Goal: Answer question/provide support

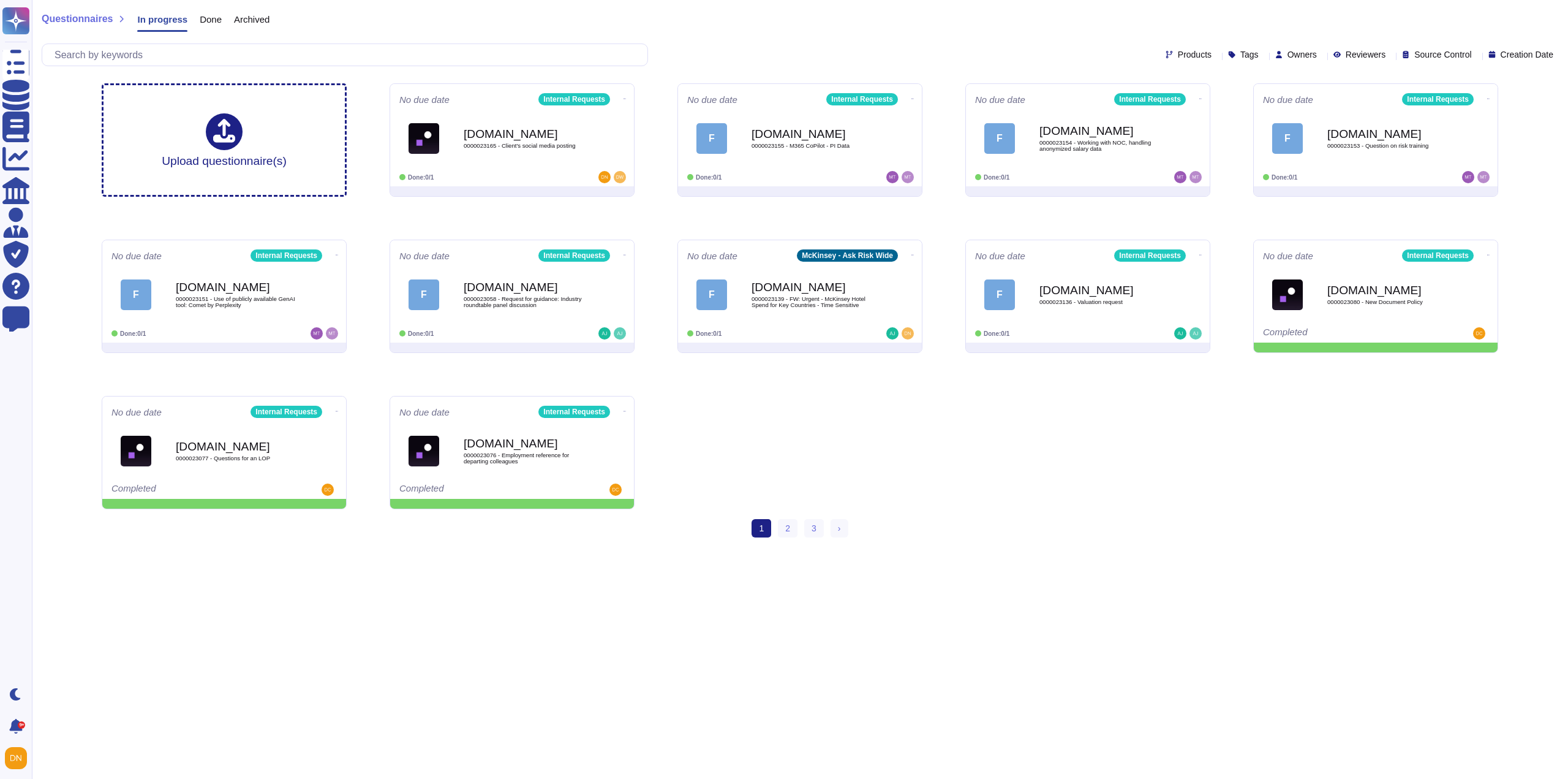
click at [212, 25] on div "Done" at bounding box center [205, 22] width 34 height 24
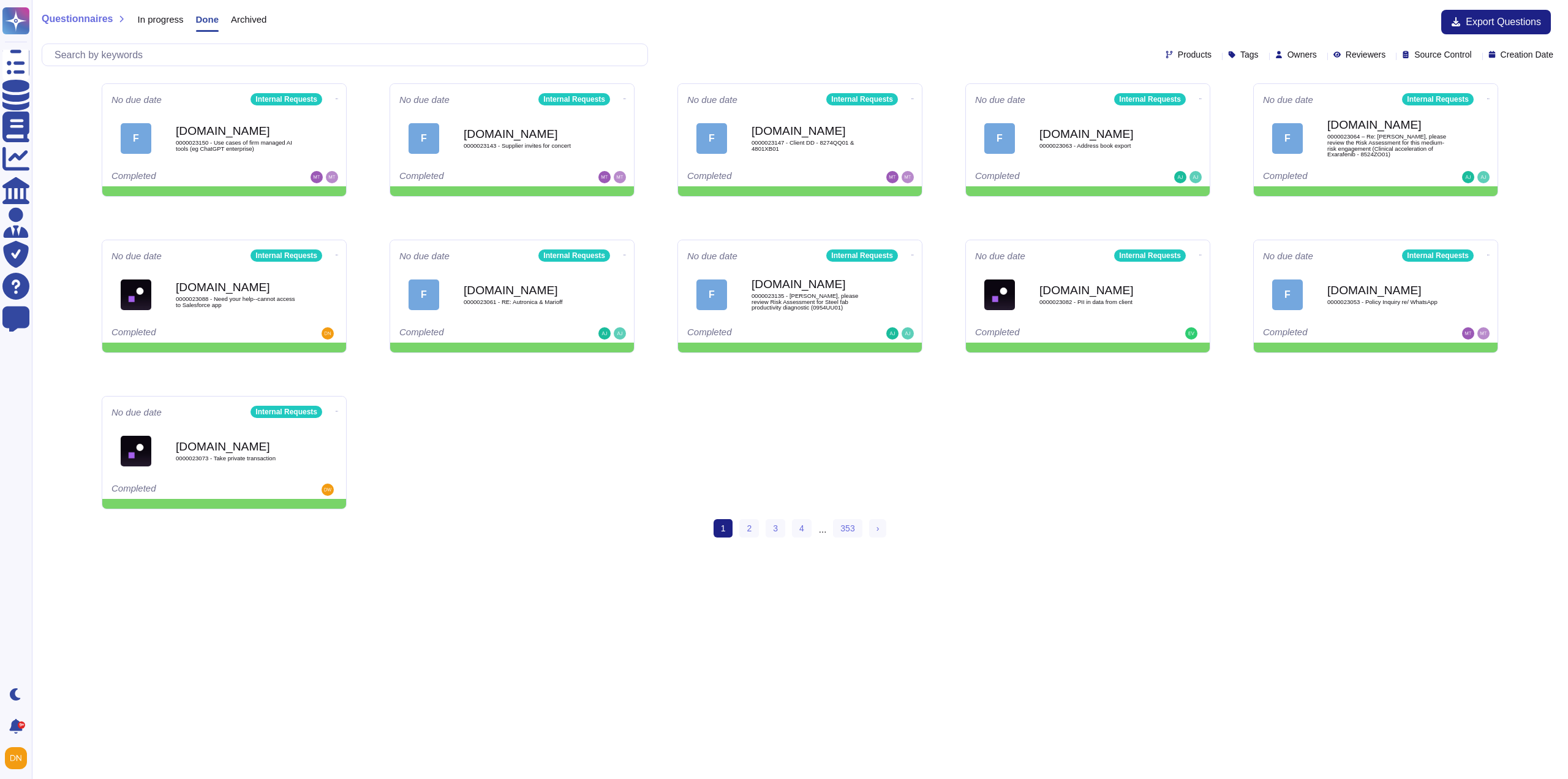
click at [1287, 56] on span "Owners" at bounding box center [1302, 54] width 30 height 9
click at [1295, 177] on div at bounding box center [1286, 172] width 21 height 15
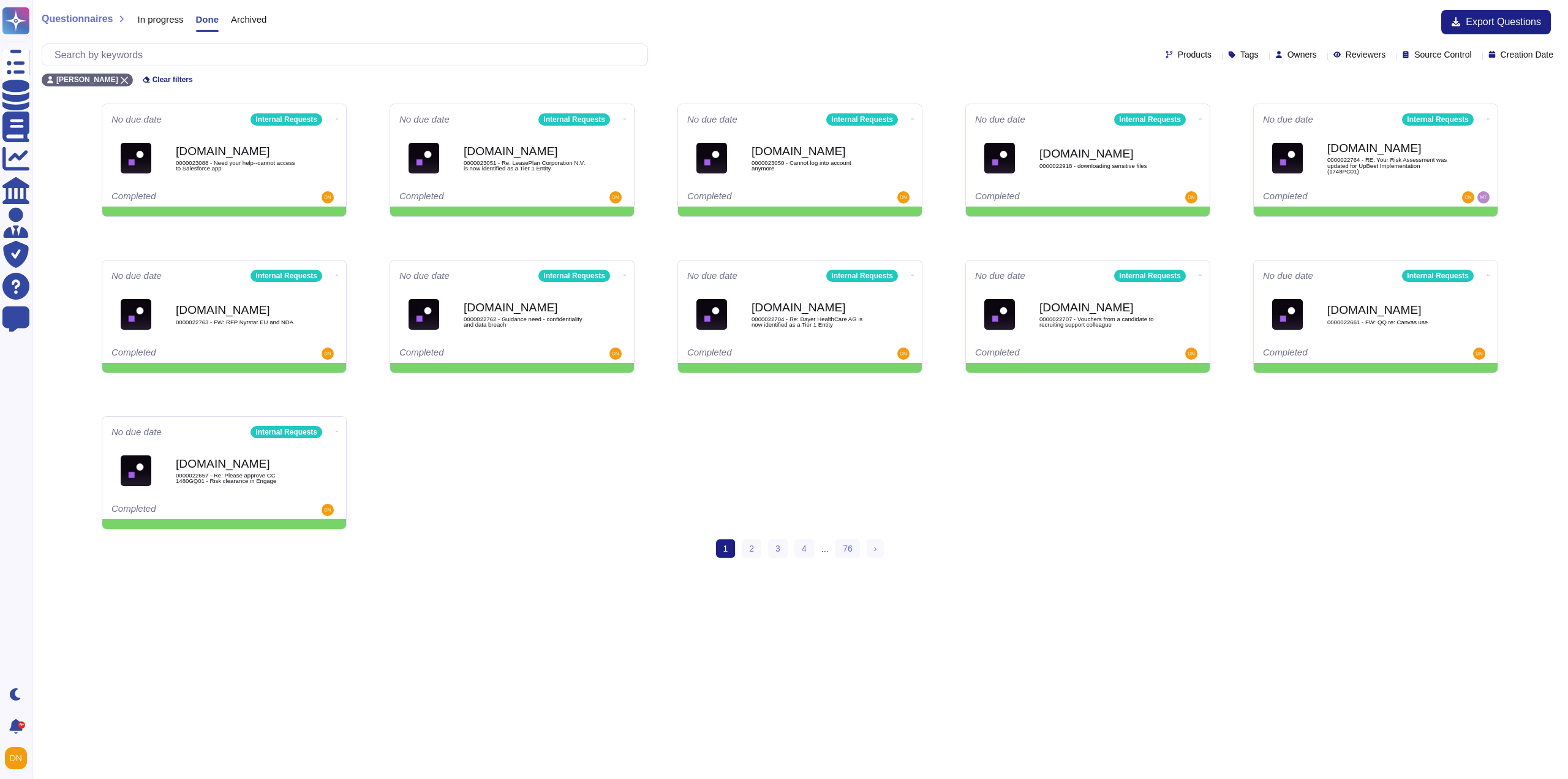
click at [1150, 501] on div "No due date Internal Requests [DOMAIN_NAME] 0000023088 - Need your help--cannot…" at bounding box center [800, 317] width 1416 height 446
click at [757, 546] on link "2" at bounding box center [751, 548] width 20 height 18
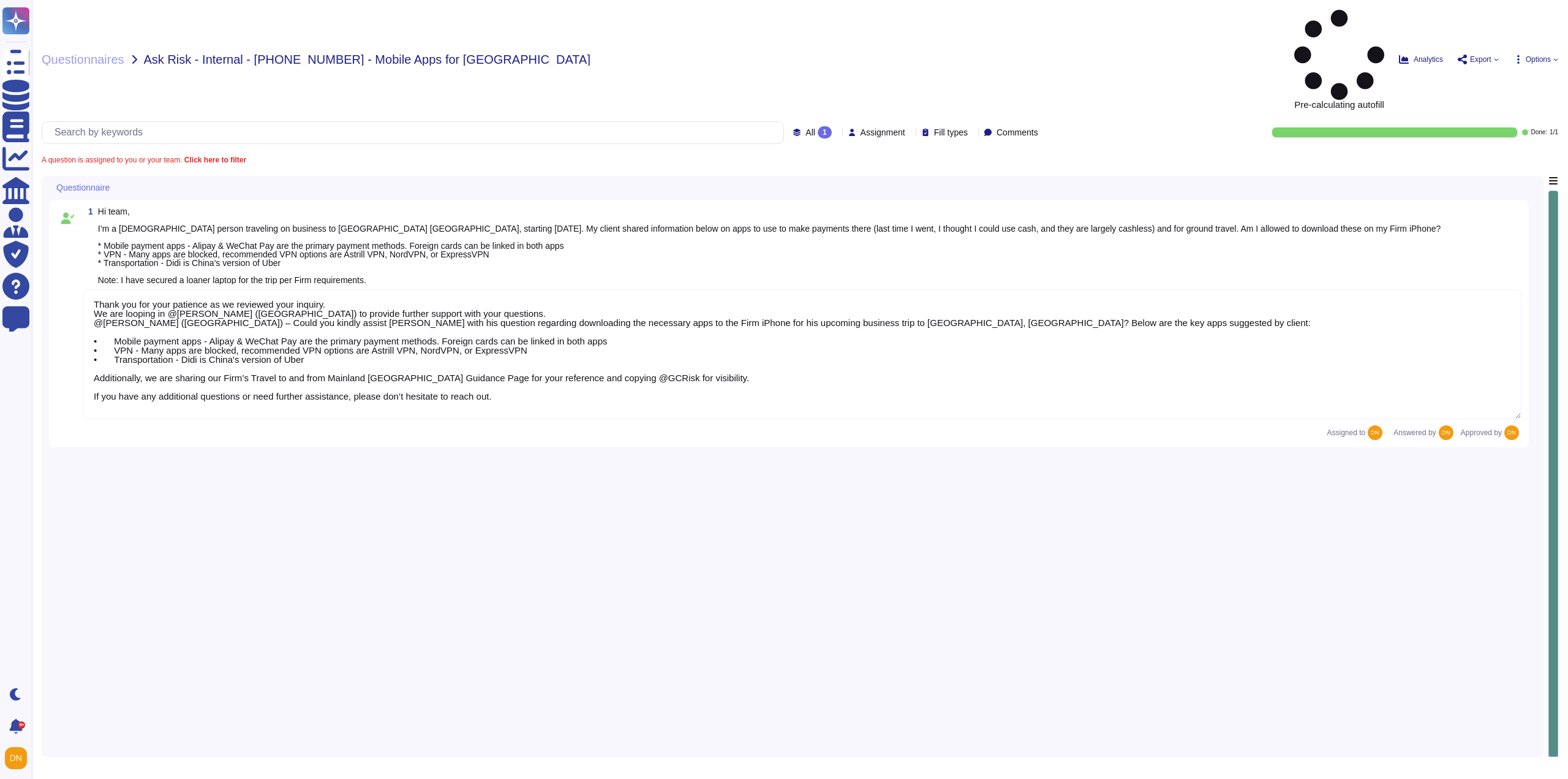
click at [779, 332] on div "Thank you for your patience as we reviewed your inquiry. We are looping in @Cla…" at bounding box center [802, 355] width 1438 height 131
click at [407, 289] on textarea "Thank you for your patience as we reviewed your inquiry. We are looping in @Cla…" at bounding box center [802, 355] width 1438 height 130
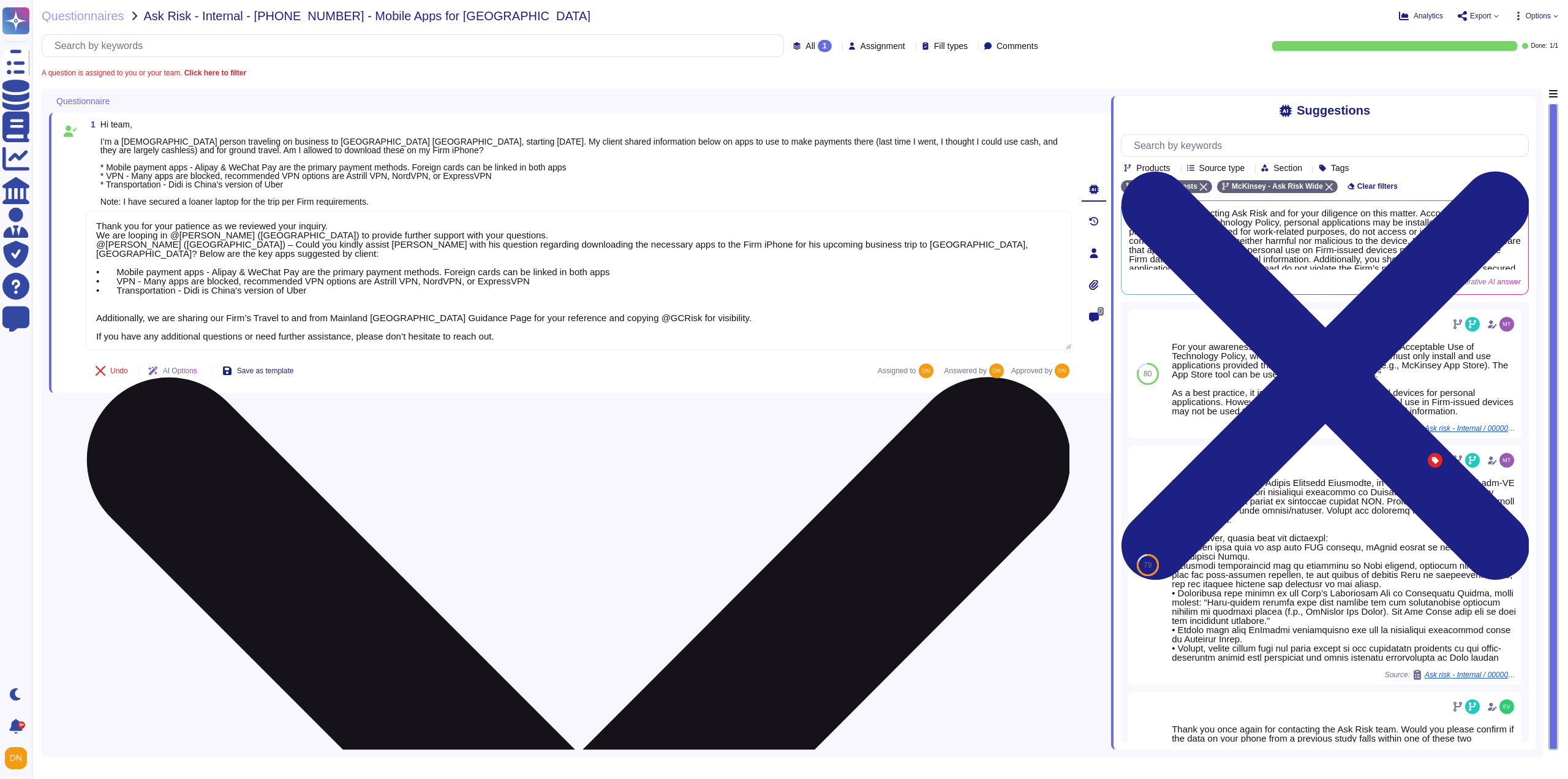
paste textarea "I received confirmation that if an app is not explicitly prohibited by GHD, it …"
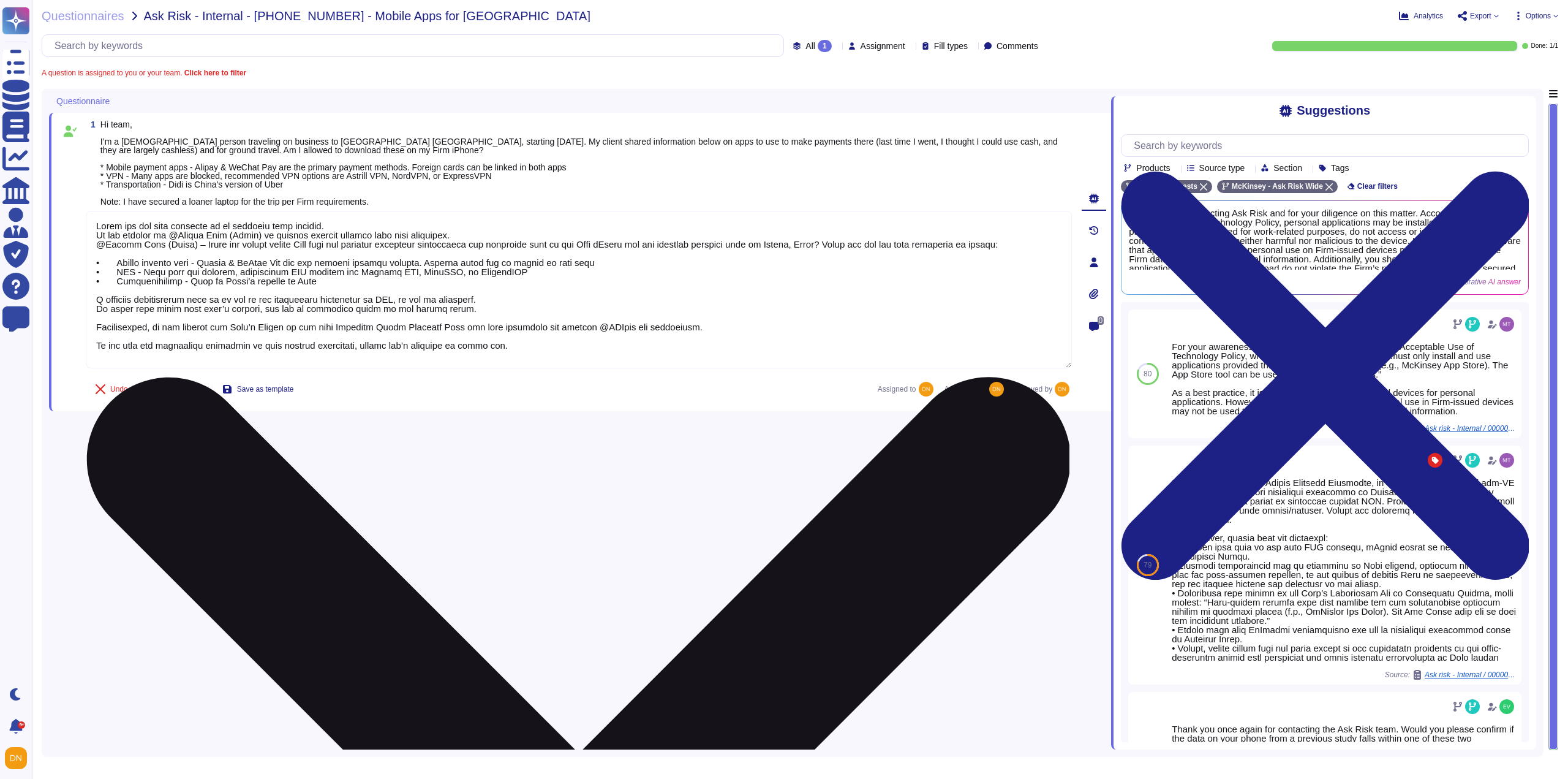
drag, startPoint x: 470, startPoint y: 311, endPoint x: 89, endPoint y: 300, distance: 381.2
click at [89, 300] on textarea at bounding box center [579, 289] width 986 height 158
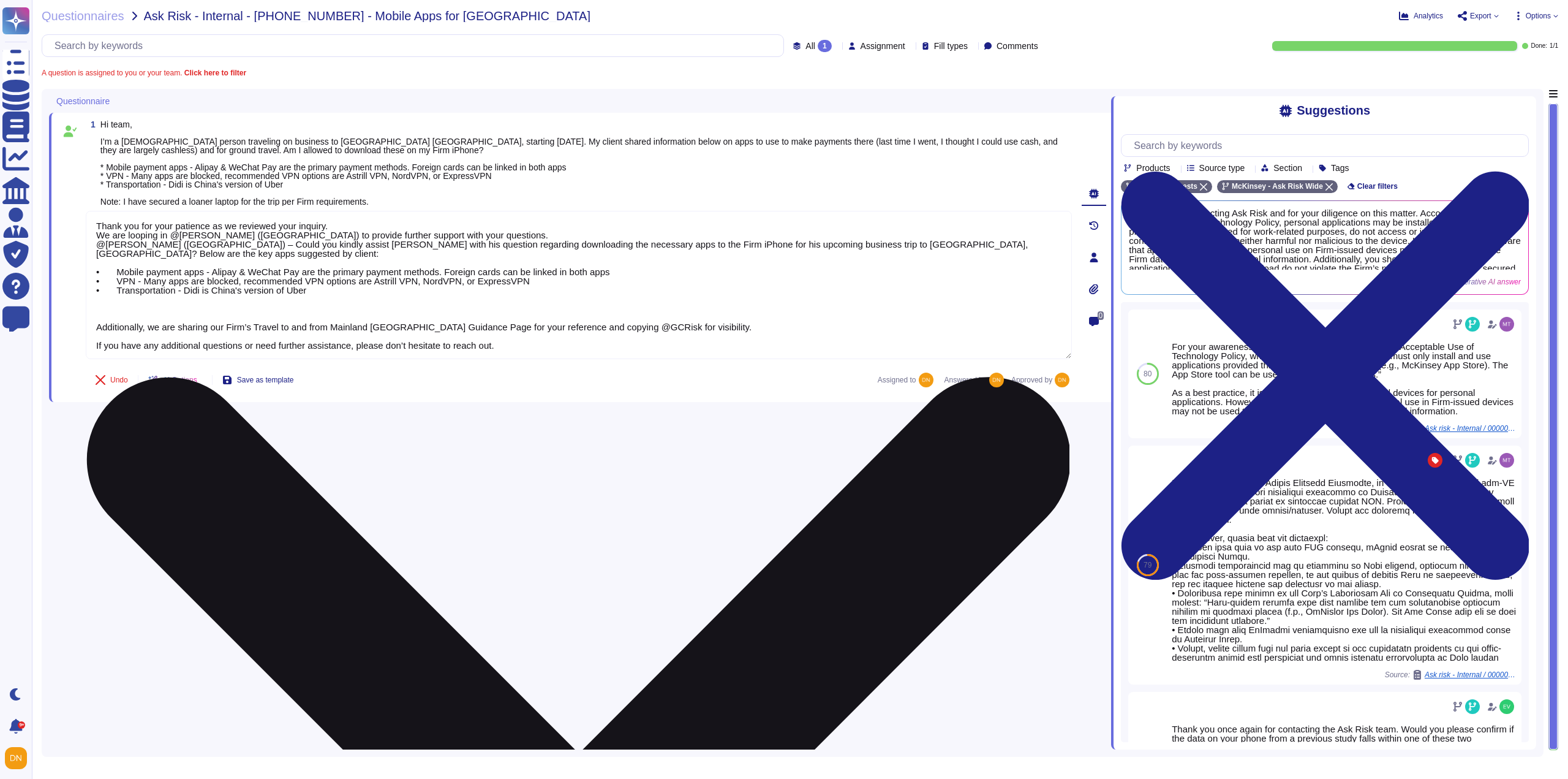
click at [575, 347] on textarea "Thank you for your patience as we reviewed your inquiry. We are looping in @Cla…" at bounding box center [579, 285] width 986 height 148
click at [562, 338] on textarea "Thank you for your patience as we reviewed your inquiry. We are looping in @Cla…" at bounding box center [579, 285] width 986 height 148
paste textarea "I received confirmation that if an app is not explicitly prohibited by GHD, it …"
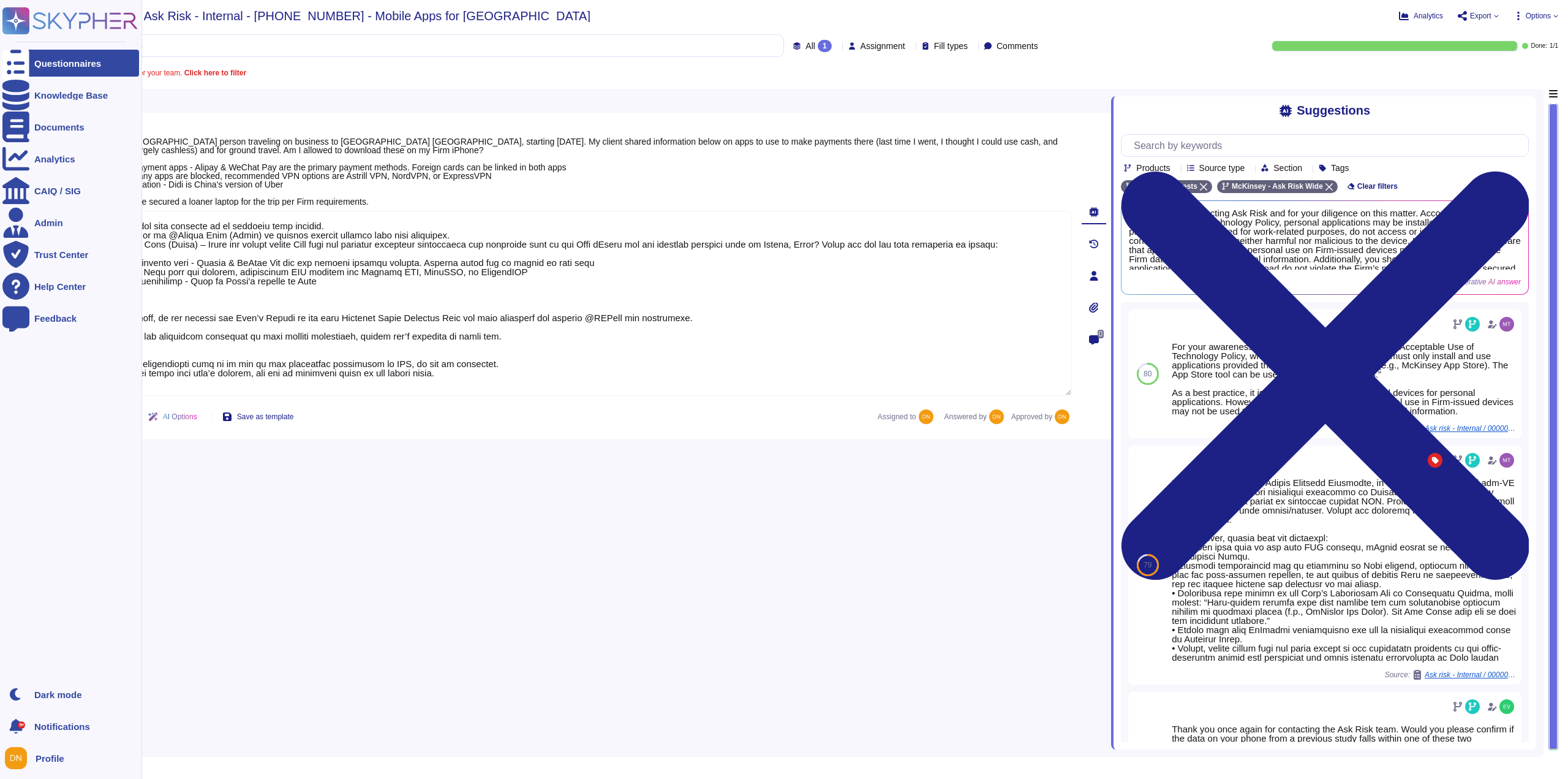
type textarea "Thank you for your patience as we reviewed your inquiry. We are looping in @Cla…"
click at [24, 60] on div at bounding box center [16, 63] width 27 height 27
